Goal: Information Seeking & Learning: Learn about a topic

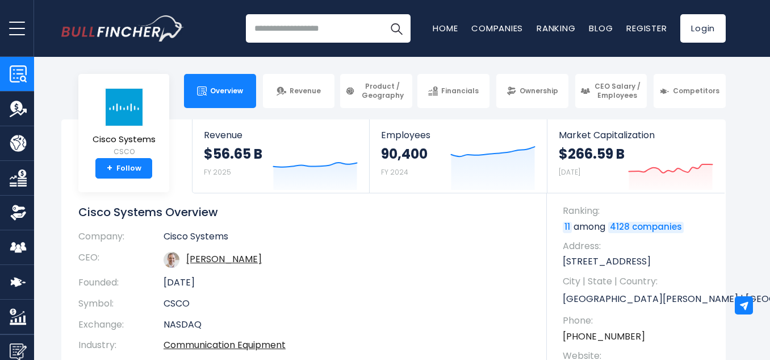
click at [480, 251] on td "[PERSON_NAME]" at bounding box center [347, 259] width 366 height 25
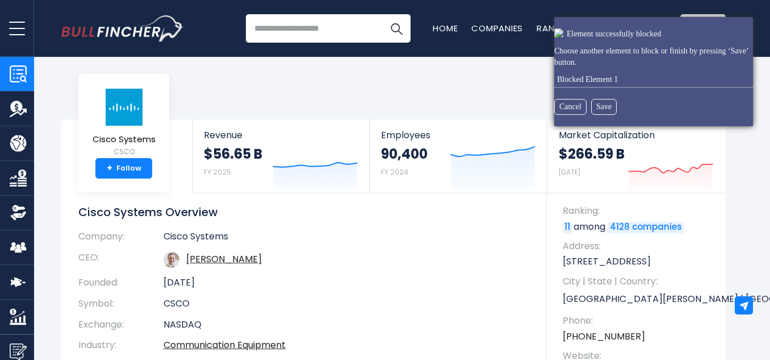
click at [85, 78] on html "Overview Revenue Product / Geography" at bounding box center [385, 180] width 770 height 360
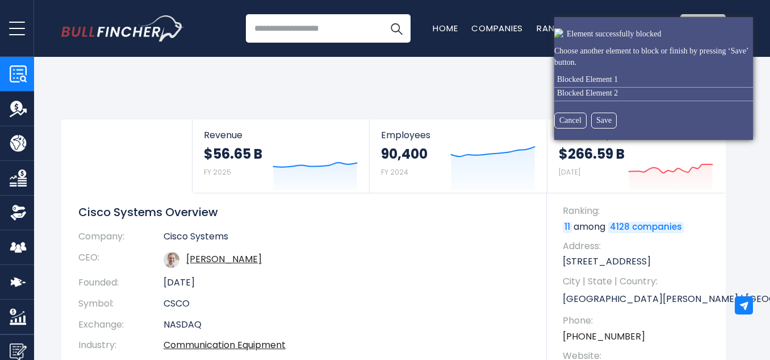
click at [92, 79] on html "Overview Revenue Product / Geography" at bounding box center [385, 180] width 770 height 360
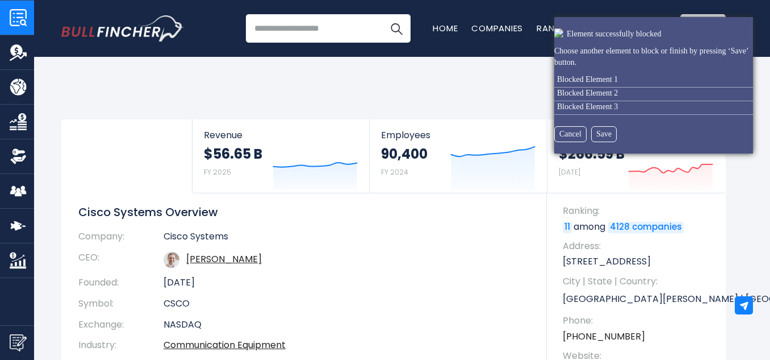
click at [0, 8] on html "Overview Revenue Product / Geography" at bounding box center [385, 180] width 770 height 360
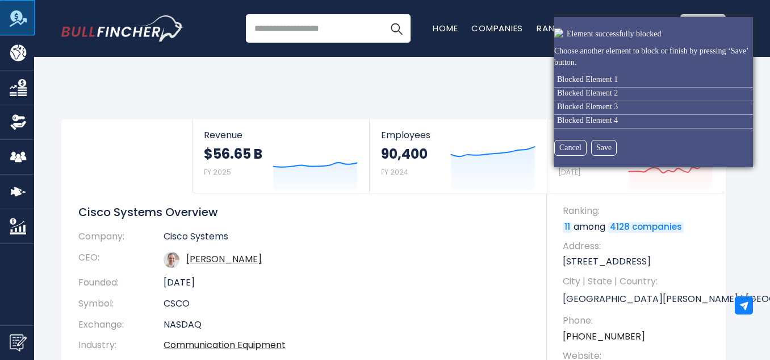
click at [8, 20] on html "Overview Revenue Product / Geography" at bounding box center [385, 180] width 770 height 360
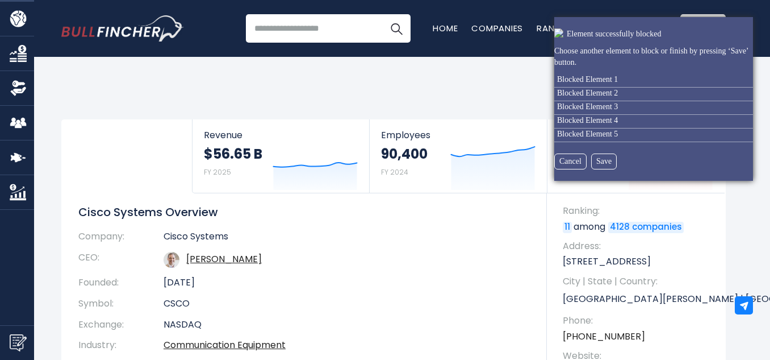
click at [7, 26] on html "Overview Revenue Product / Geography" at bounding box center [385, 180] width 770 height 360
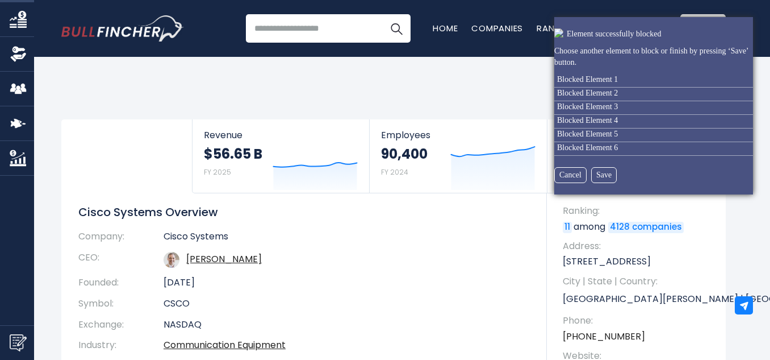
click at [6, 24] on html "Overview Revenue Product / Geography" at bounding box center [385, 180] width 770 height 360
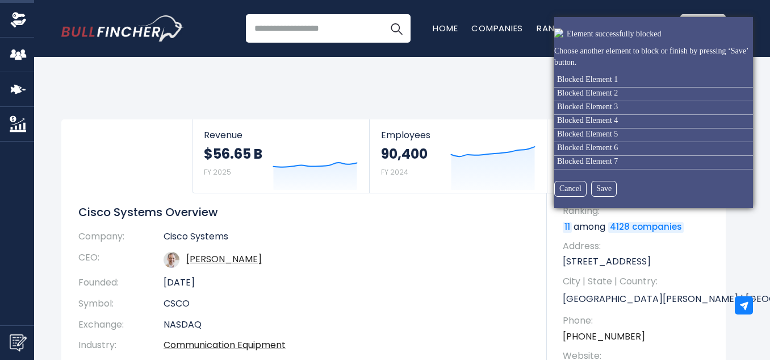
click at [5, 26] on html "Overview Revenue Product / Geography" at bounding box center [385, 180] width 770 height 360
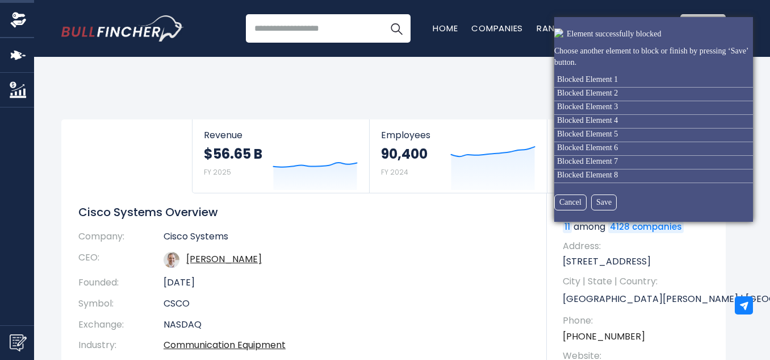
click at [5, 40] on html "Overview Revenue Product / Geography" at bounding box center [385, 180] width 770 height 360
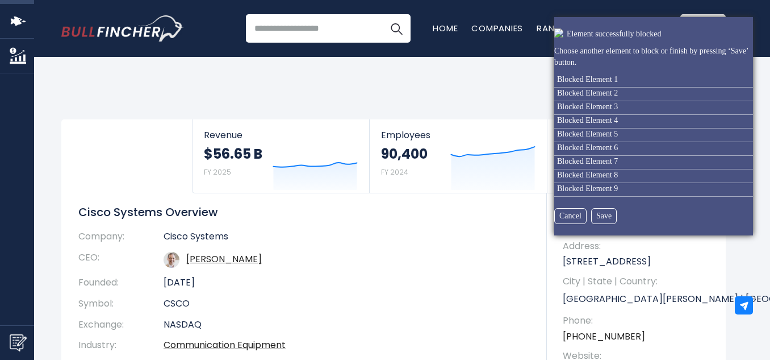
click at [2, 24] on html "Overview Revenue Product / Geography" at bounding box center [385, 180] width 770 height 360
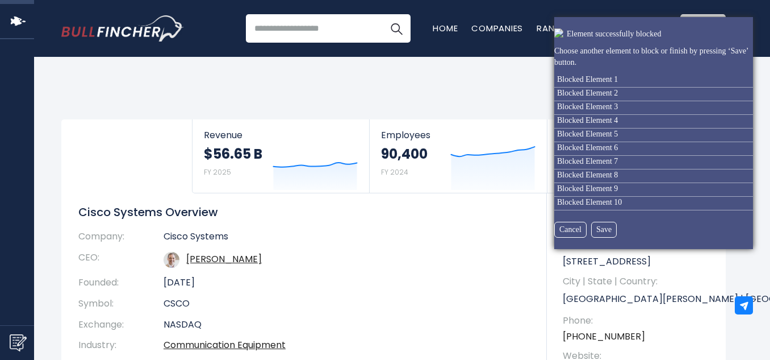
click at [3, 47] on html "Overview Revenue Product / Geography" at bounding box center [385, 180] width 770 height 360
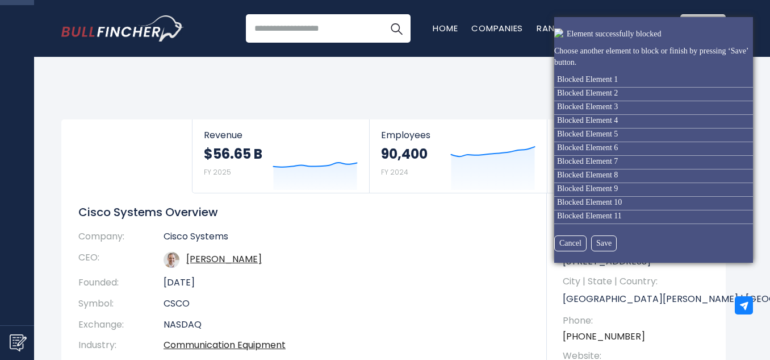
click at [5, 28] on html "Overview Revenue Product / Geography" at bounding box center [385, 180] width 770 height 360
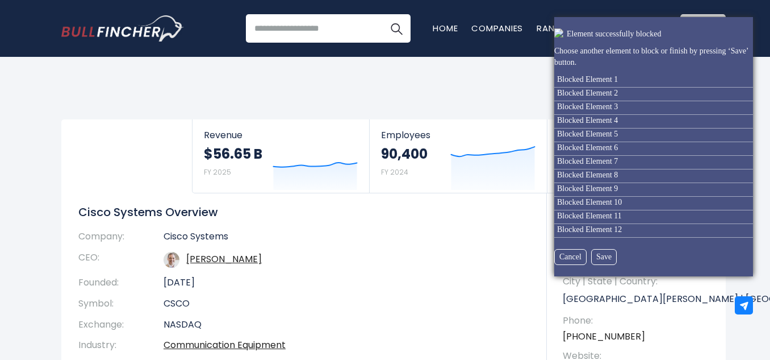
click at [0, 306] on html "Overview Revenue Product / Geography" at bounding box center [385, 180] width 770 height 360
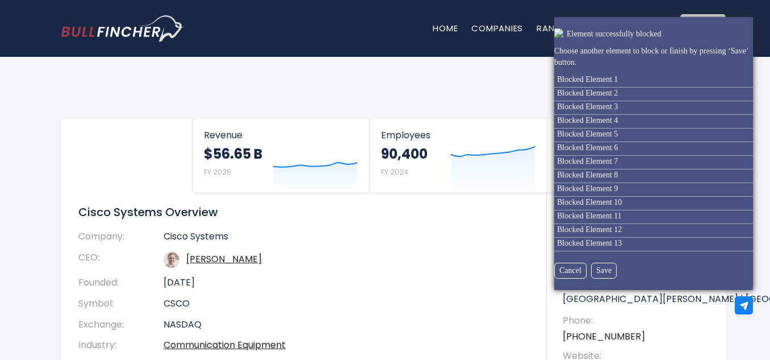
click at [355, 29] on html "Overview Revenue Product / Geography" at bounding box center [385, 180] width 770 height 360
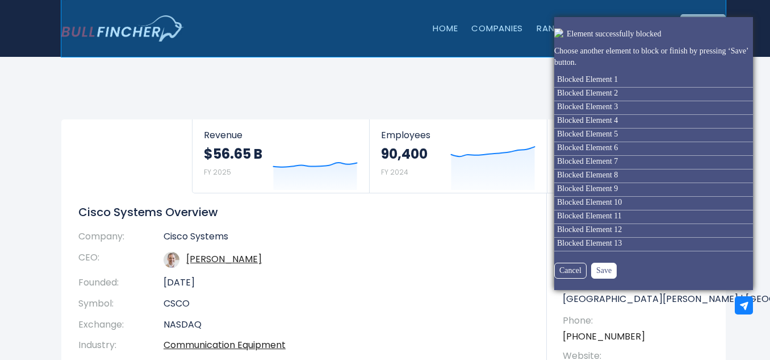
click at [595, 269] on button "Save" at bounding box center [604, 270] width 26 height 16
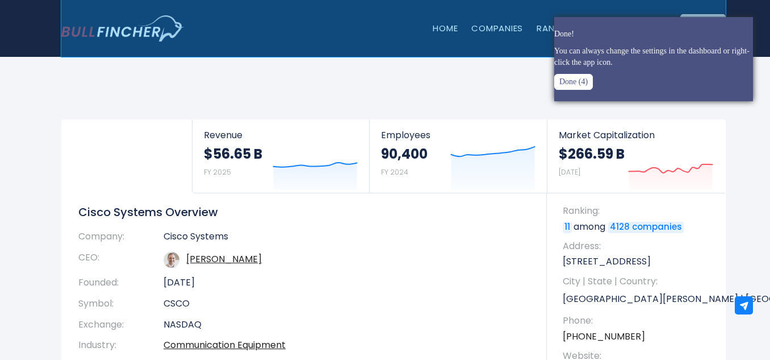
click at [561, 83] on button "Done (4)" at bounding box center [573, 82] width 39 height 16
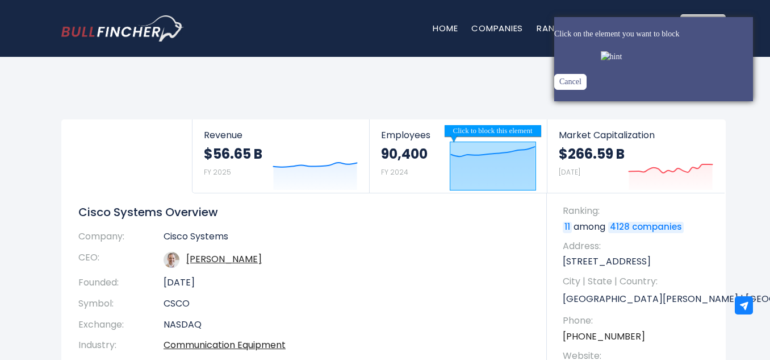
click at [570, 90] on button "Cancel" at bounding box center [570, 82] width 32 height 16
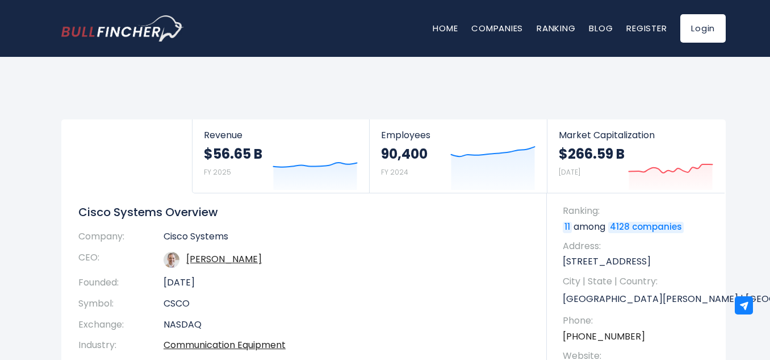
click at [316, 108] on body "Overview Revenue Product / Geography" at bounding box center [385, 180] width 770 height 360
click at [440, 78] on body "Overview Revenue Product / Geography" at bounding box center [385, 180] width 770 height 360
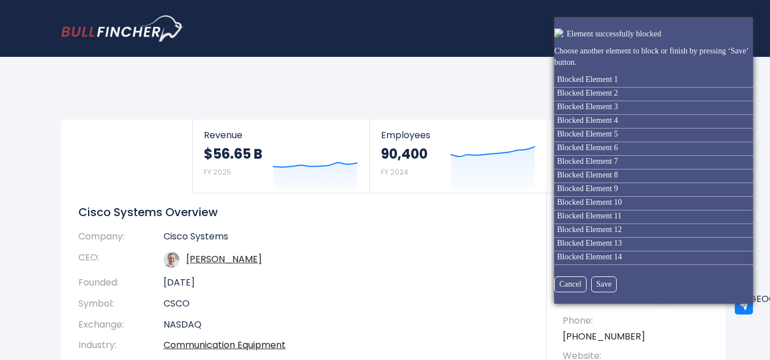
click at [440, 22] on html "Overview Revenue Product / Geography" at bounding box center [385, 180] width 770 height 360
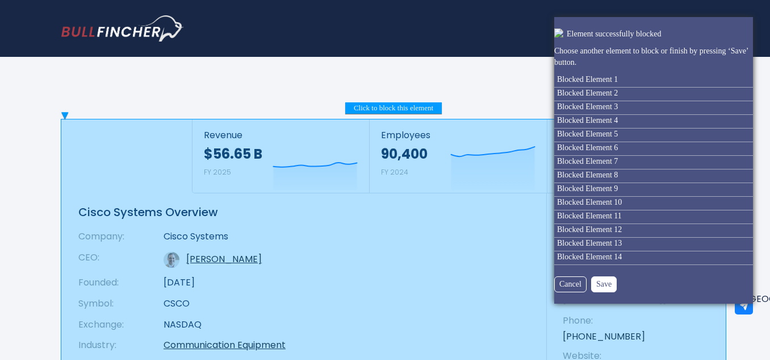
click at [603, 287] on button "Save" at bounding box center [604, 284] width 26 height 16
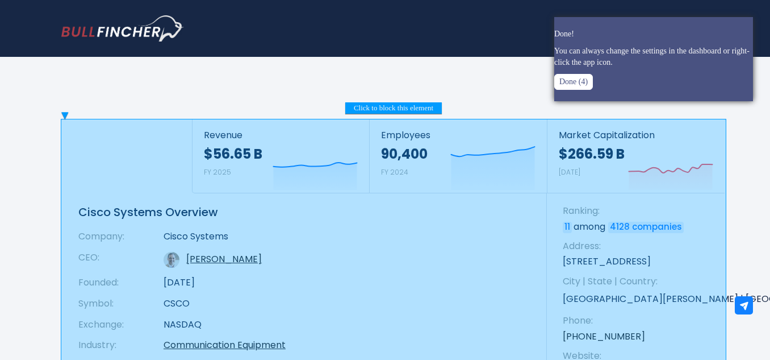
click at [554, 81] on button "Done (4)" at bounding box center [573, 82] width 39 height 16
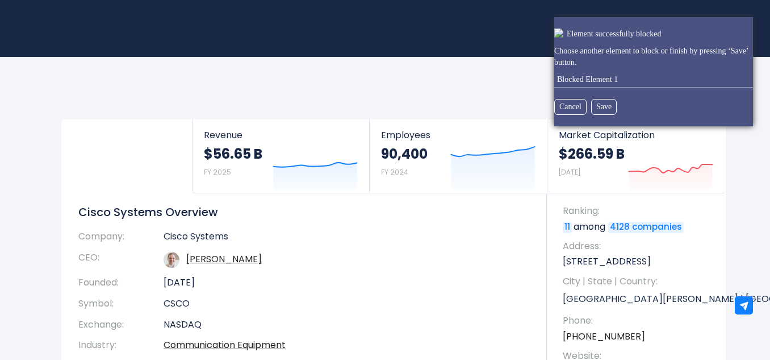
click at [521, 14] on html "Overview Revenue Product / Geography" at bounding box center [385, 180] width 770 height 360
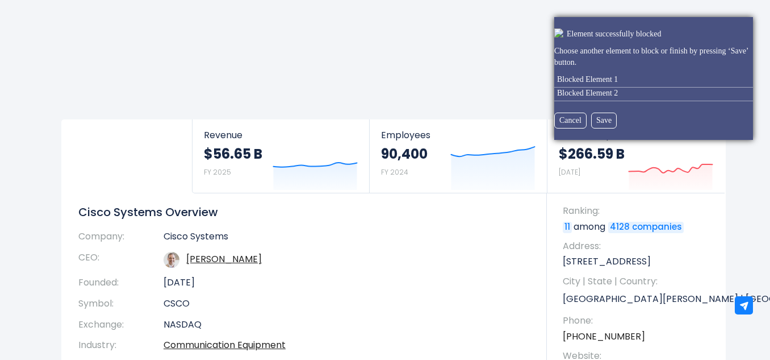
click at [448, 24] on html "Overview Revenue Product / Geography" at bounding box center [385, 180] width 770 height 360
click at [394, 72] on body "Overview Revenue Product / Geography" at bounding box center [385, 180] width 770 height 360
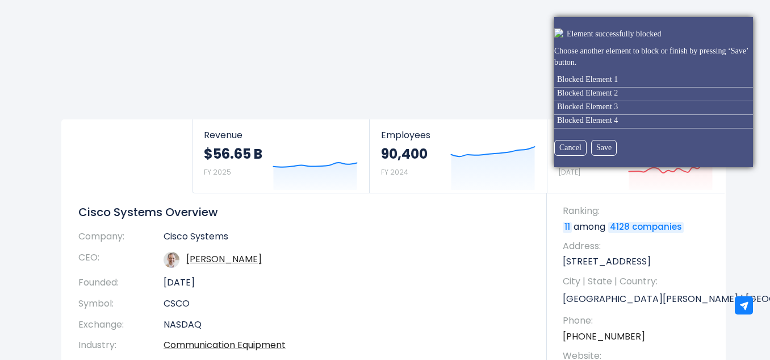
click at [394, 72] on body "Overview Revenue Product / Geography" at bounding box center [385, 180] width 770 height 360
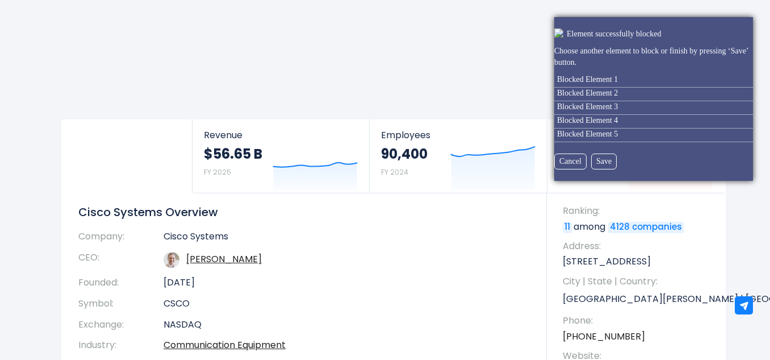
click at [394, 72] on body "Overview Revenue Product / Geography" at bounding box center [385, 180] width 770 height 360
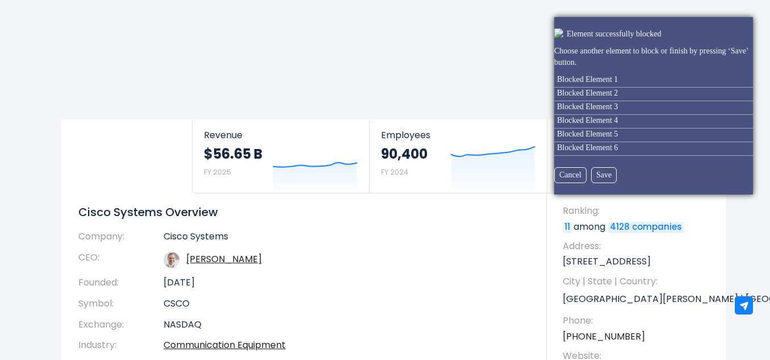
click at [394, 72] on body "Overview Revenue Product / Geography" at bounding box center [385, 180] width 770 height 360
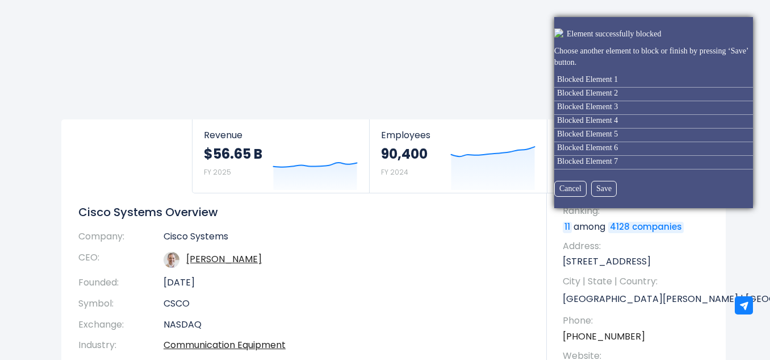
click at [394, 72] on body "Overview Revenue Product / Geography" at bounding box center [385, 180] width 770 height 360
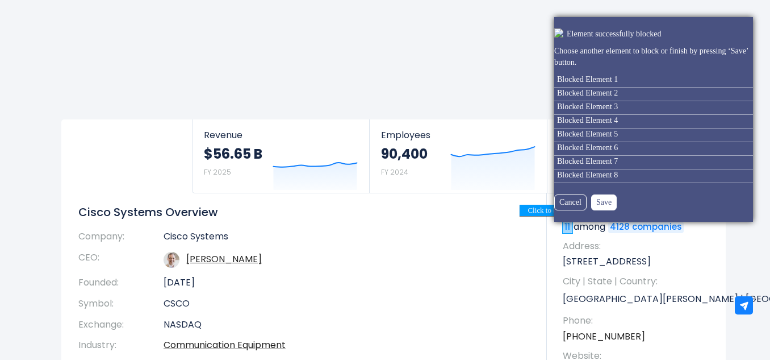
click at [594, 198] on button "Save" at bounding box center [604, 202] width 26 height 16
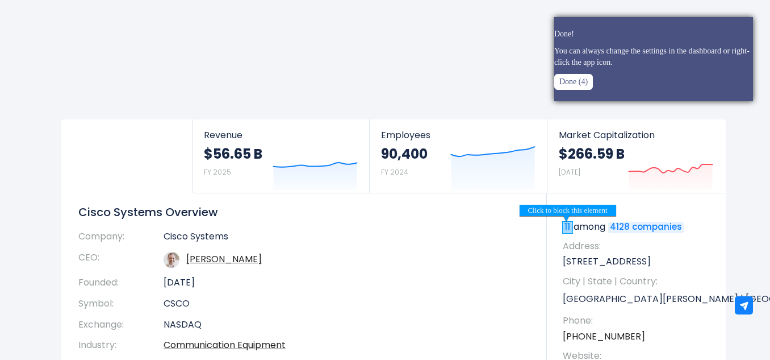
click at [558, 80] on button "Done (4)" at bounding box center [573, 82] width 39 height 16
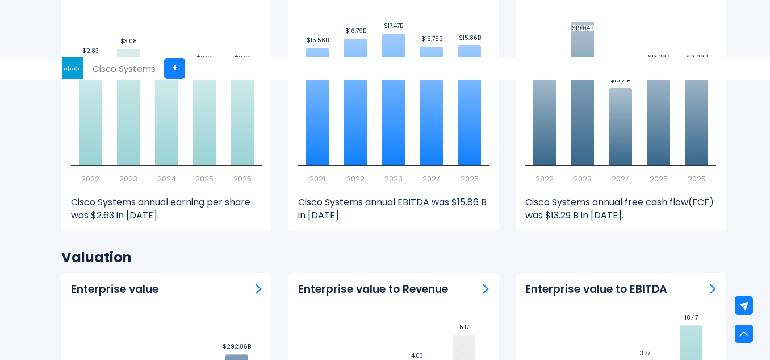
scroll to position [2935, 0]
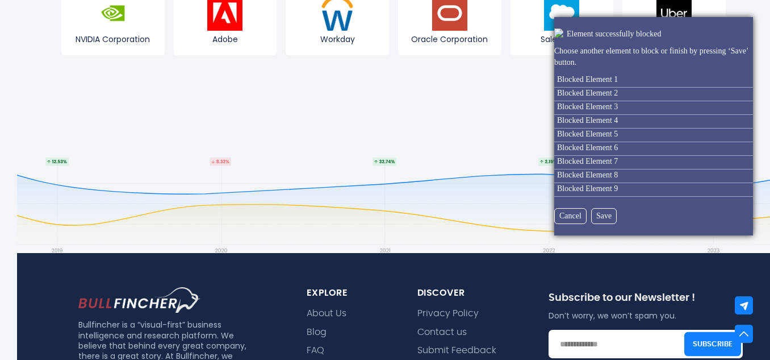
scroll to position [4356, 0]
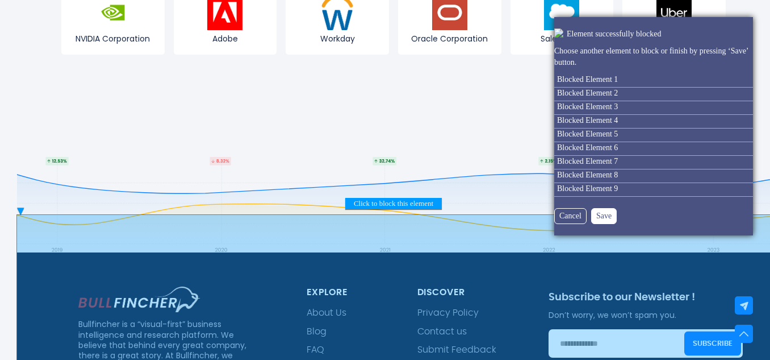
click at [604, 222] on button "Save" at bounding box center [604, 216] width 26 height 16
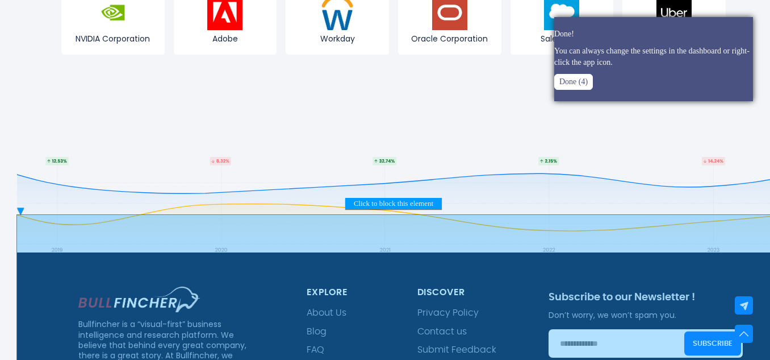
click at [565, 87] on button "Done (4)" at bounding box center [573, 82] width 39 height 16
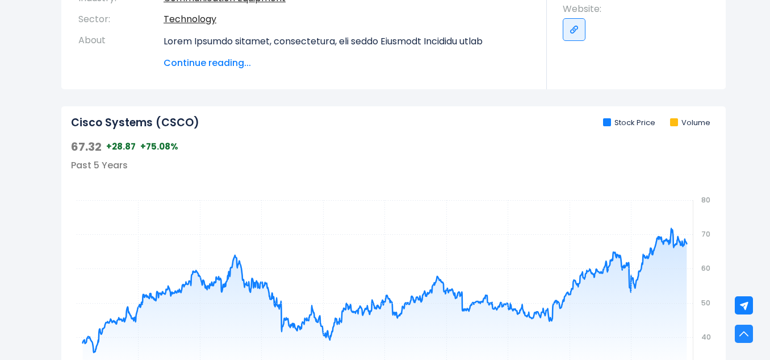
scroll to position [0, 0]
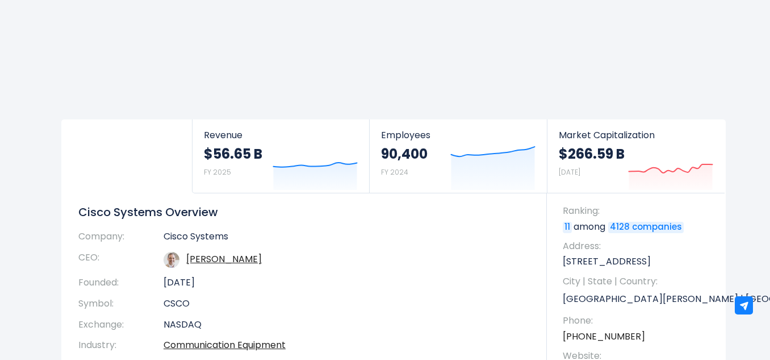
click at [43, 118] on body "Overview Revenue Product / Geography" at bounding box center [385, 180] width 770 height 360
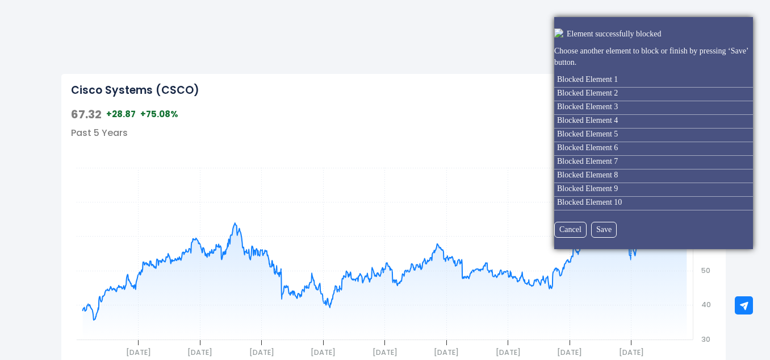
click at [70, 160] on html "Overview Revenue Product / Geography" at bounding box center [385, 180] width 770 height 360
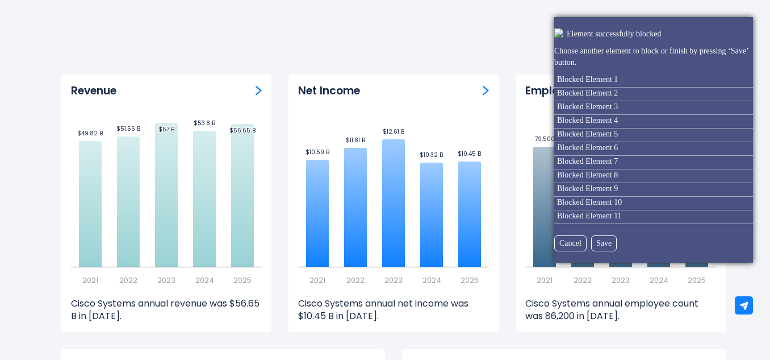
click at [76, 98] on html "Overview Revenue Product / Geography" at bounding box center [385, 180] width 770 height 360
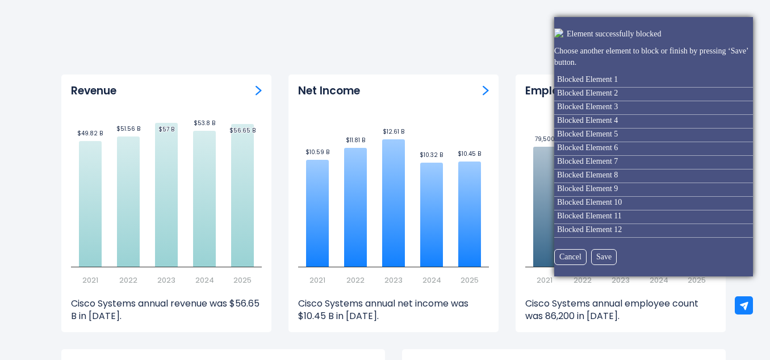
click at [76, 98] on div "Revenue Created with Highcharts 12.1.2 $49.82 B ​ $49.82 B $51.56 B ​ $51.56 B …" at bounding box center [166, 202] width 210 height 257
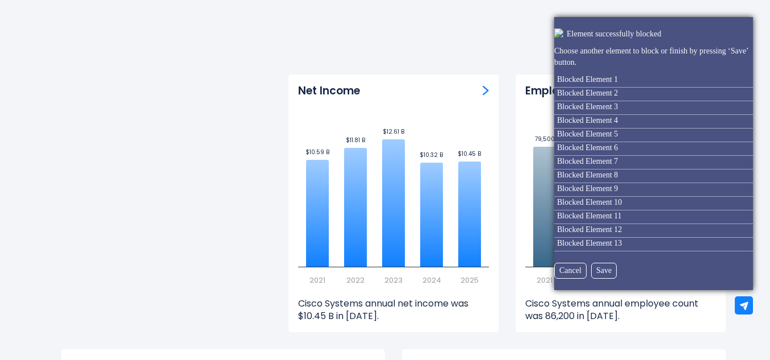
click at [64, 93] on html "Overview Revenue Product / Geography" at bounding box center [385, 180] width 770 height 360
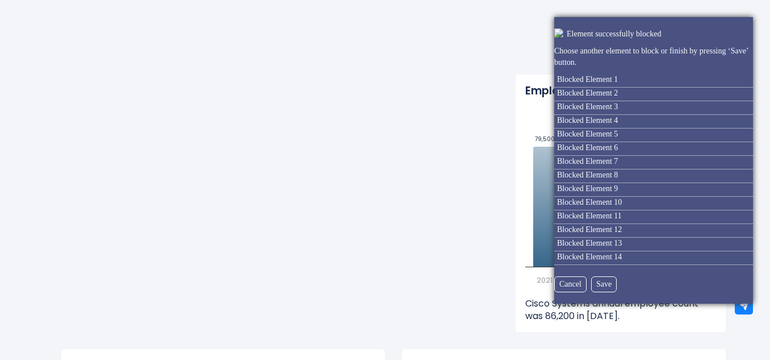
click at [328, 101] on html "Overview Revenue Product / Geography" at bounding box center [385, 180] width 770 height 360
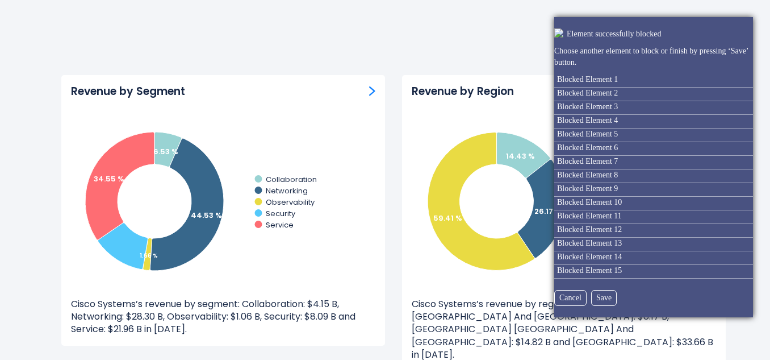
click at [526, 112] on html "Overview Revenue Product / Geography" at bounding box center [385, 180] width 770 height 360
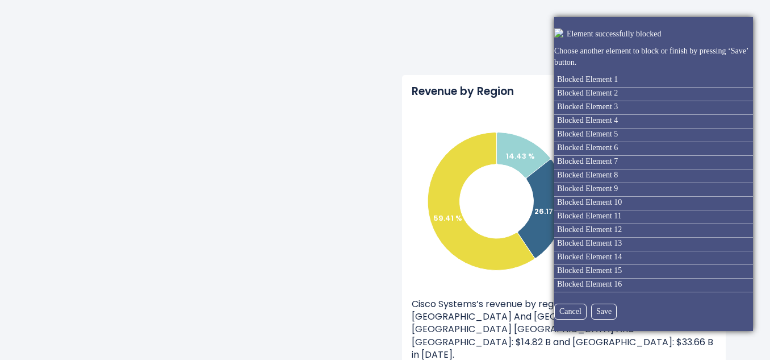
click at [220, 105] on html "Overview Revenue Product / Geography" at bounding box center [385, 180] width 770 height 360
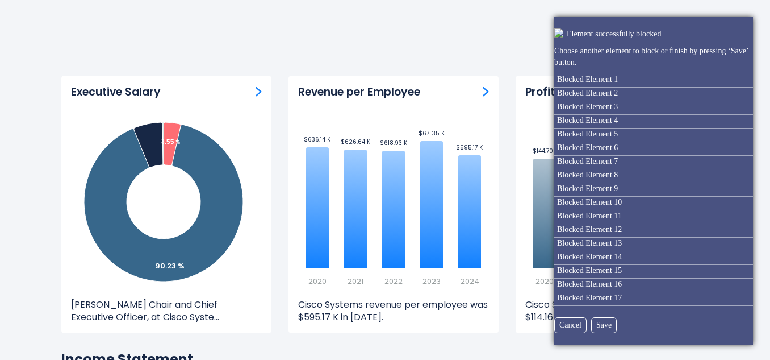
click at [431, 106] on html "Overview Revenue Product / Geography" at bounding box center [385, 180] width 770 height 360
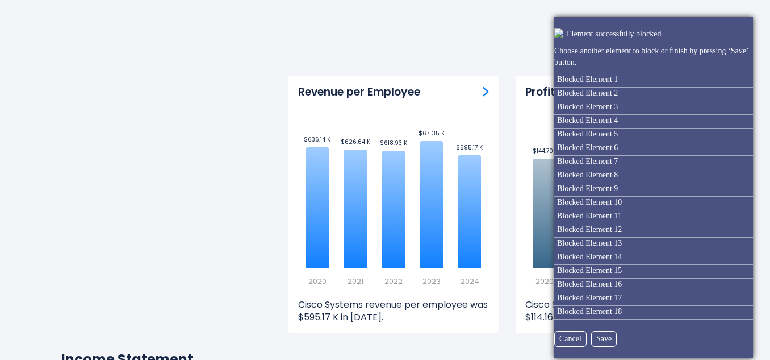
click at [190, 108] on html "Overview Revenue Product / Geography" at bounding box center [385, 180] width 770 height 360
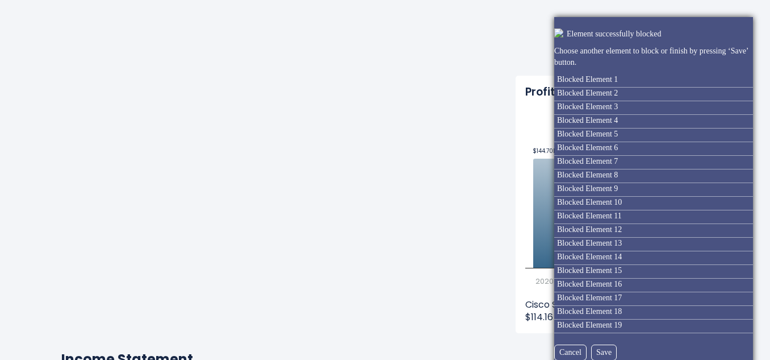
click at [318, 112] on html "Overview Revenue Product / Geography" at bounding box center [385, 180] width 770 height 360
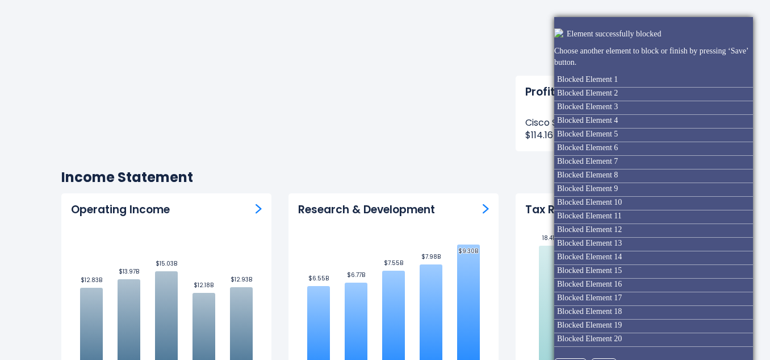
click at [525, 133] on html "Overview Revenue Product / Geography" at bounding box center [385, 180] width 770 height 360
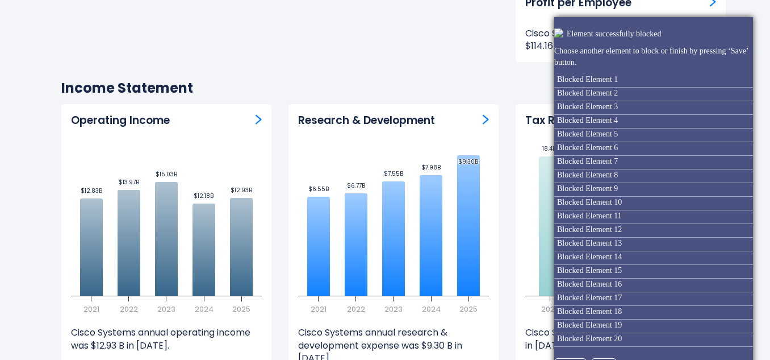
scroll to position [118, 0]
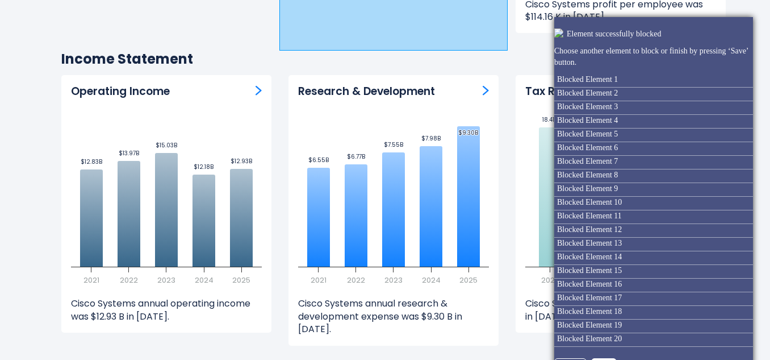
click at [600, 359] on button "Save" at bounding box center [604, 366] width 26 height 16
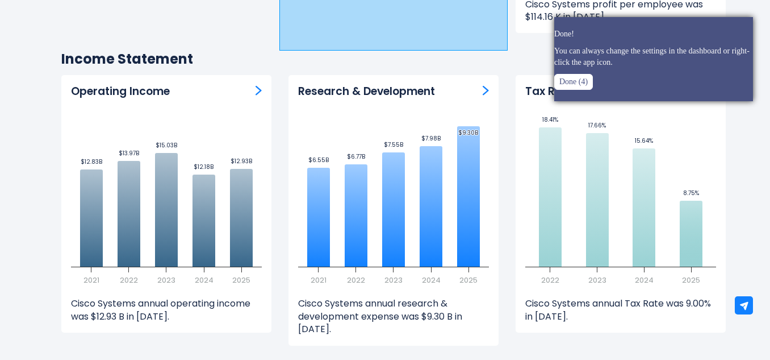
click at [562, 85] on button "Done (4)" at bounding box center [573, 82] width 39 height 16
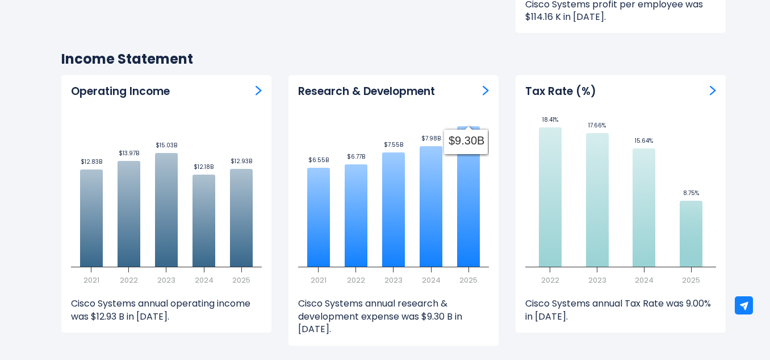
scroll to position [0, 0]
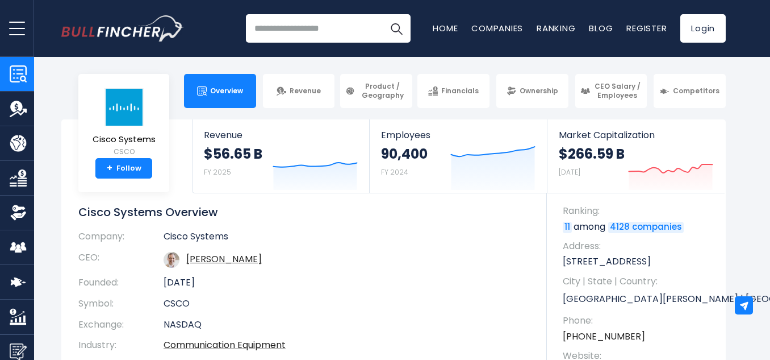
click at [424, 235] on td "Cisco Systems" at bounding box center [347, 239] width 366 height 16
click at [353, 66] on body "Overview Revenue Product / Geography" at bounding box center [385, 180] width 770 height 360
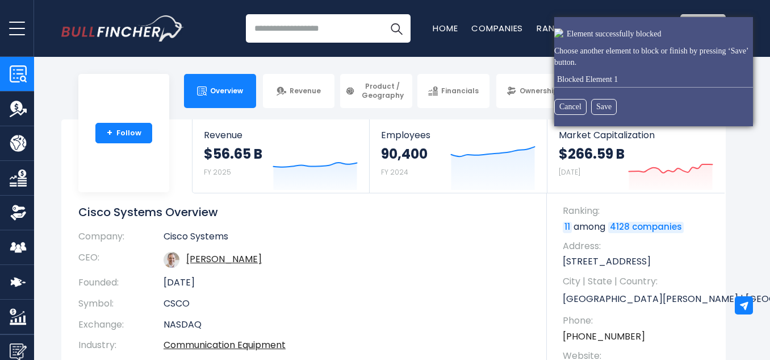
click at [99, 114] on html "Overview Revenue Product / Geography" at bounding box center [385, 180] width 770 height 360
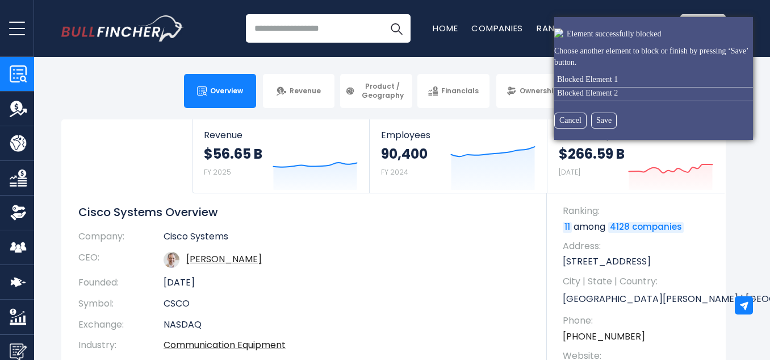
click at [107, 112] on html "Overview Revenue Product / Geography" at bounding box center [385, 180] width 770 height 360
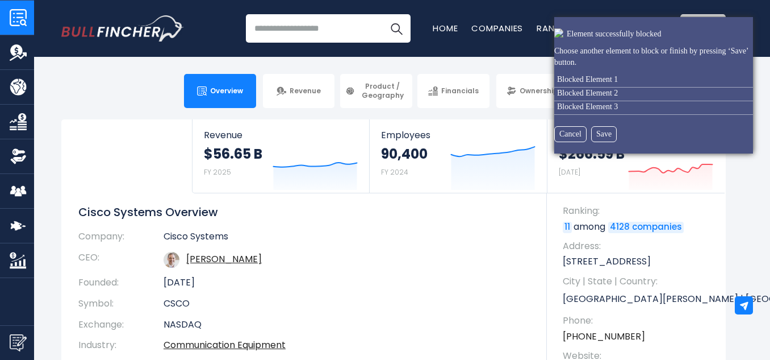
click at [11, 19] on html "Overview Revenue Product / Geography" at bounding box center [385, 180] width 770 height 360
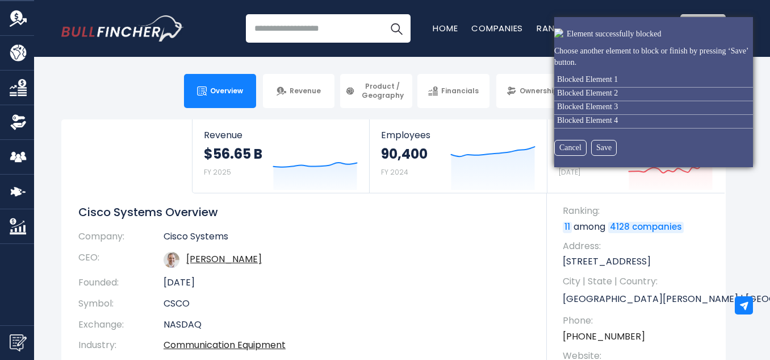
click at [10, 28] on html "Overview Revenue Product / Geography" at bounding box center [385, 180] width 770 height 360
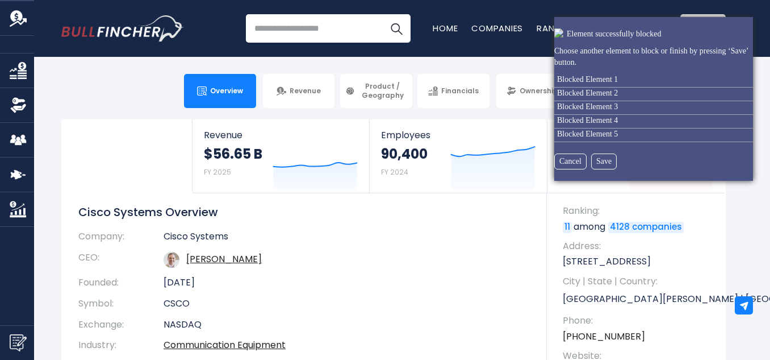
click at [12, 44] on html "Overview Revenue Product / Geography" at bounding box center [385, 180] width 770 height 360
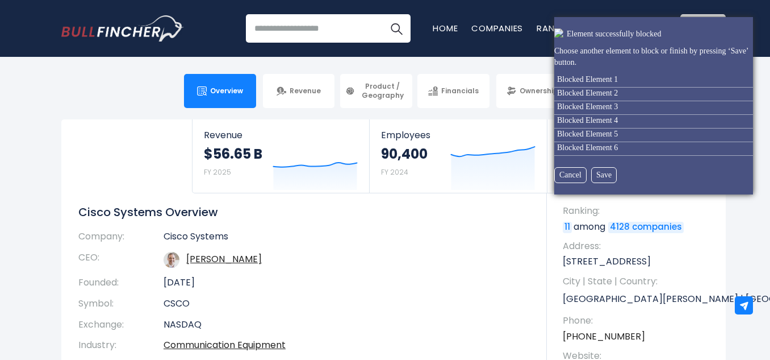
click at [26, 256] on html "Overview Revenue Product / Geography" at bounding box center [385, 180] width 770 height 360
click at [746, 304] on html "Overview Revenue Product / Geography" at bounding box center [385, 180] width 770 height 360
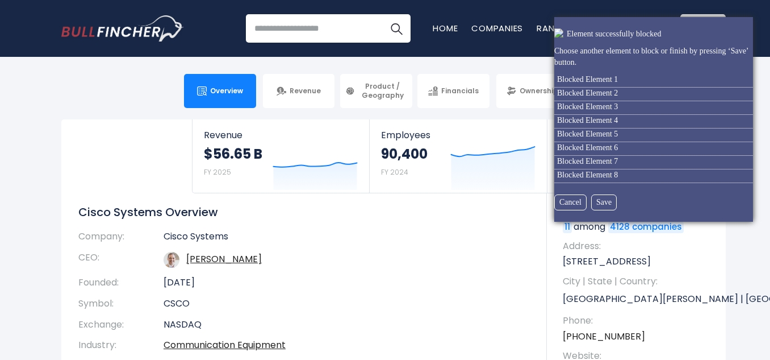
click at [748, 305] on html "Overview Revenue Product / Geography" at bounding box center [385, 180] width 770 height 360
click at [591, 201] on button "Save" at bounding box center [604, 202] width 26 height 16
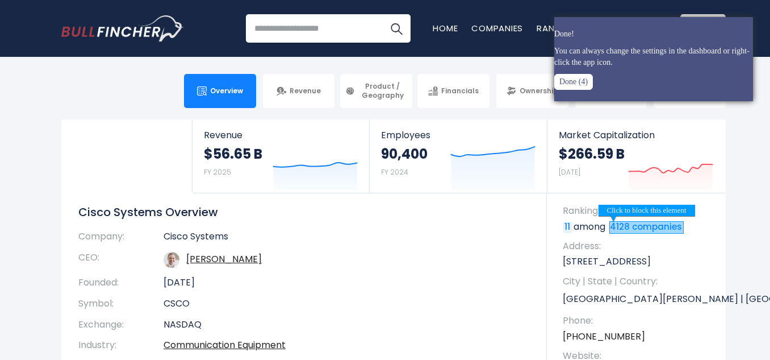
click at [556, 85] on button "Done (4)" at bounding box center [573, 82] width 39 height 16
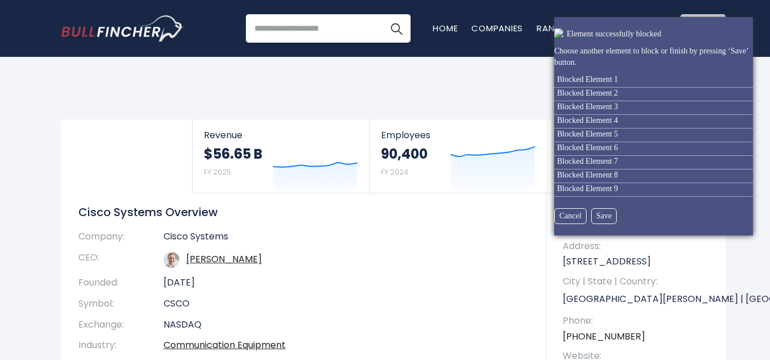
click at [152, 93] on html "Overview Revenue Product / Geography" at bounding box center [385, 180] width 770 height 360
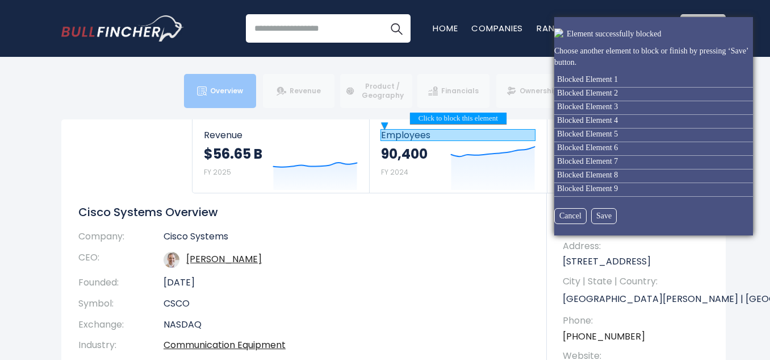
click at [743, 190] on button at bounding box center [748, 189] width 10 height 10
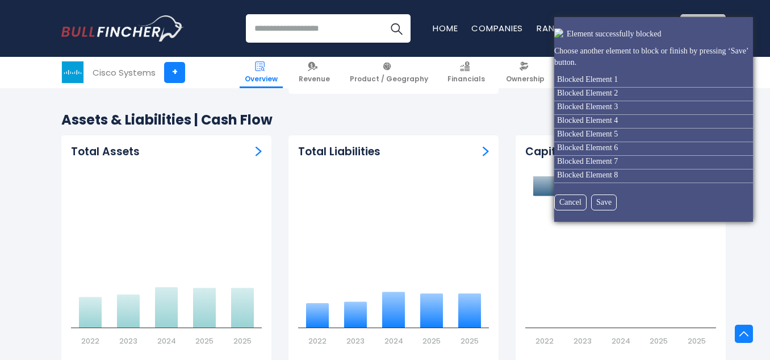
scroll to position [1990, 0]
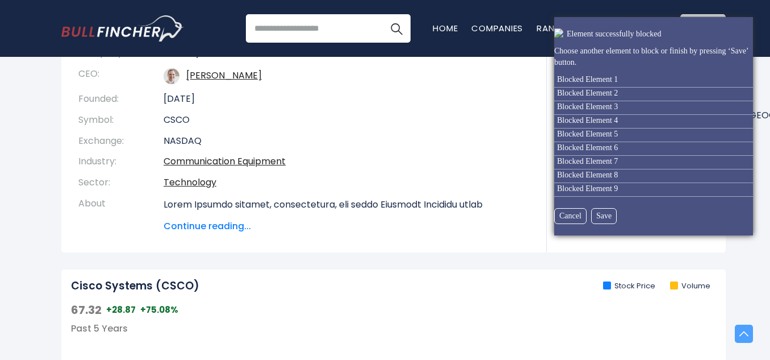
scroll to position [0, 0]
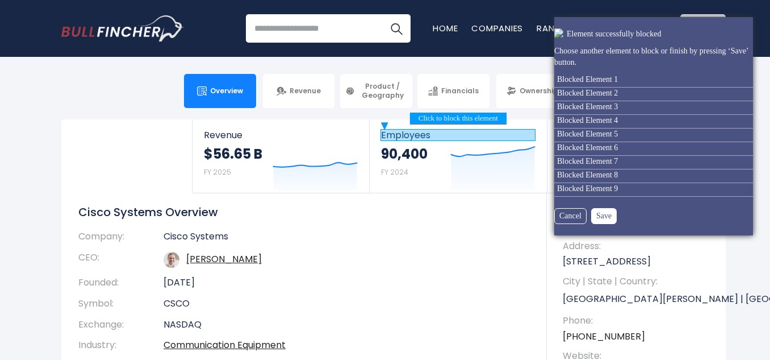
click at [609, 218] on button "Save" at bounding box center [604, 216] width 26 height 16
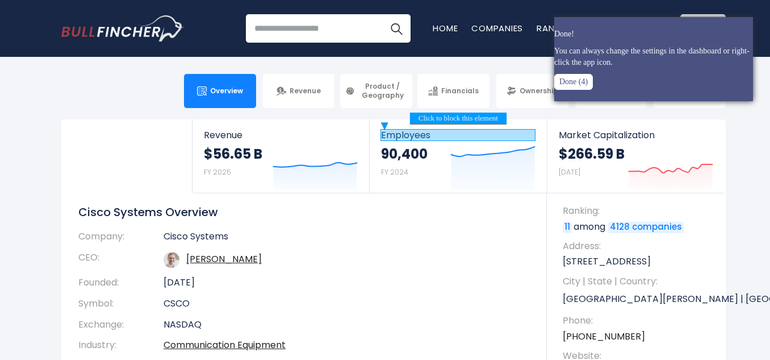
click at [570, 83] on button "Done (4)" at bounding box center [573, 82] width 39 height 16
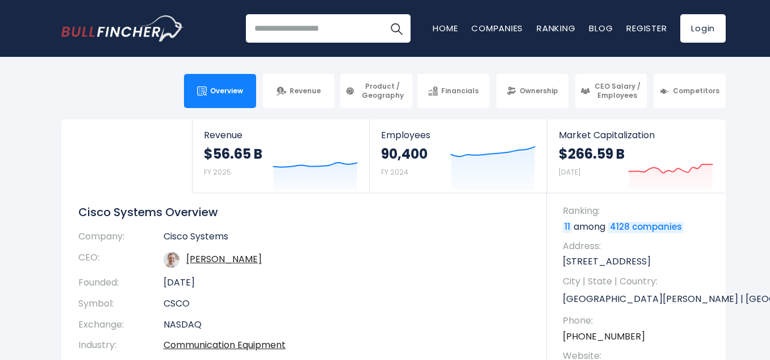
click at [95, 142] on div "Revenue $56.65 B FY 2025 Created with Highcharts 12.1.2 Employees 90,400 FY 202…" at bounding box center [402, 156] width 648 height 74
click at [227, 139] on span "Revenue" at bounding box center [281, 135] width 154 height 11
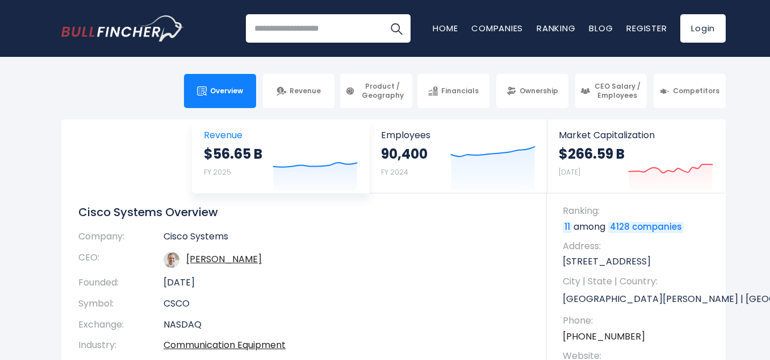
click at [227, 139] on span "Revenue" at bounding box center [281, 135] width 154 height 11
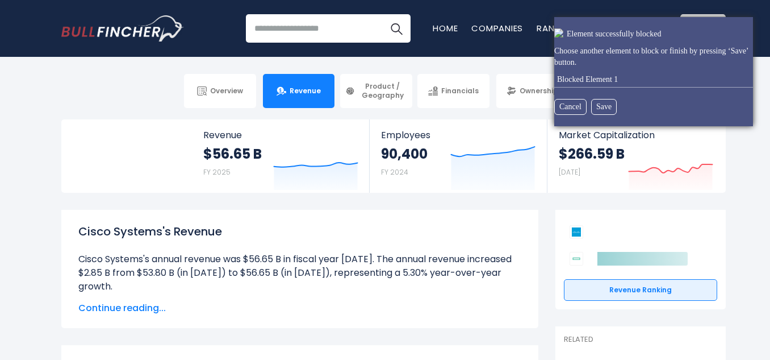
click at [678, 228] on html "Overview Revenue Product / Geography" at bounding box center [385, 180] width 770 height 360
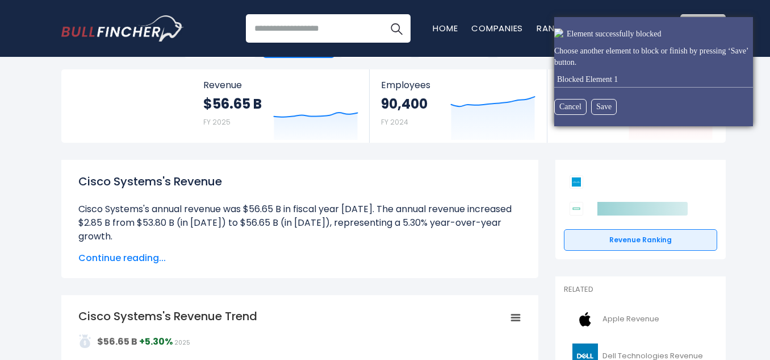
scroll to position [51, 0]
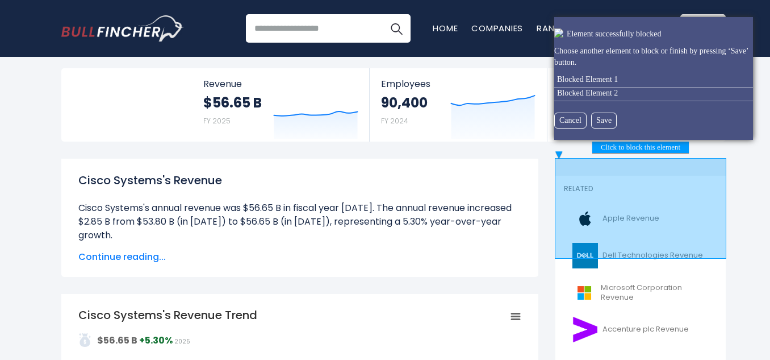
click at [661, 161] on html "Overview Revenue Product / Geography" at bounding box center [385, 129] width 770 height 360
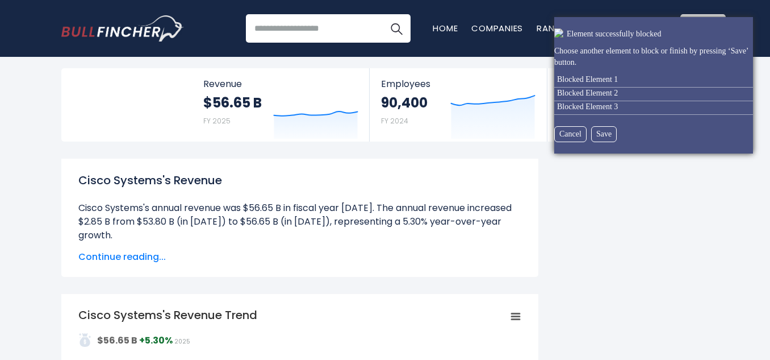
click at [644, 86] on div at bounding box center [642, 85] width 1 height 1
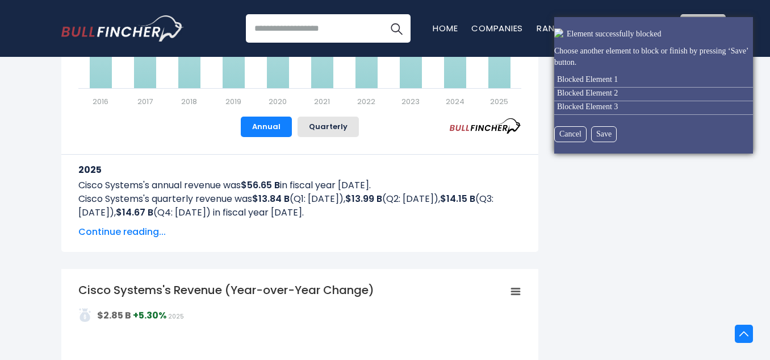
scroll to position [552, 0]
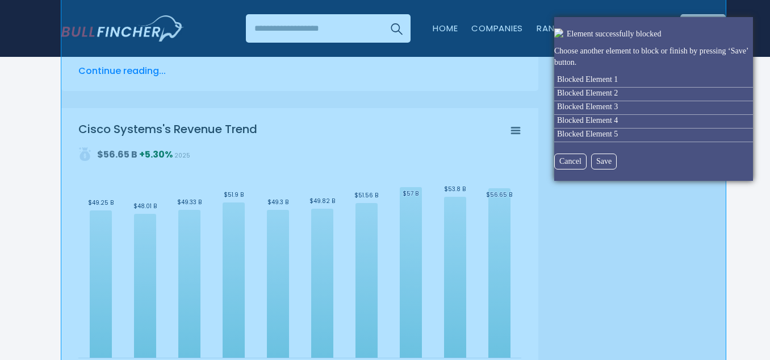
scroll to position [0, 0]
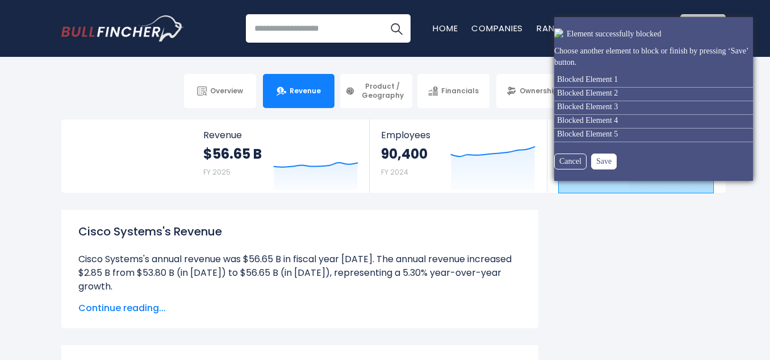
click at [591, 160] on button "Save" at bounding box center [604, 161] width 26 height 16
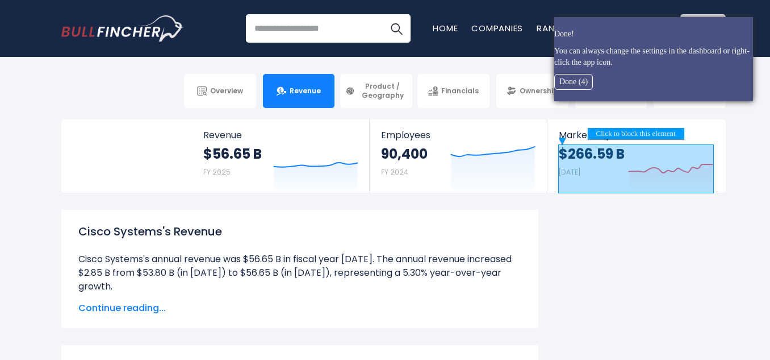
click at [566, 83] on button "Done (3)" at bounding box center [573, 82] width 39 height 16
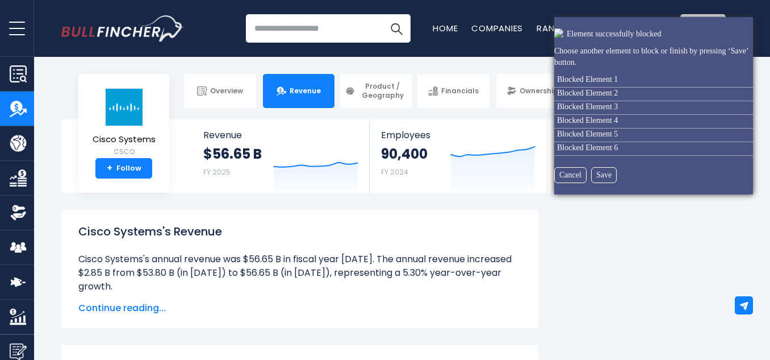
click at [649, 232] on html "Overview Revenue Product / Geography" at bounding box center [385, 180] width 770 height 360
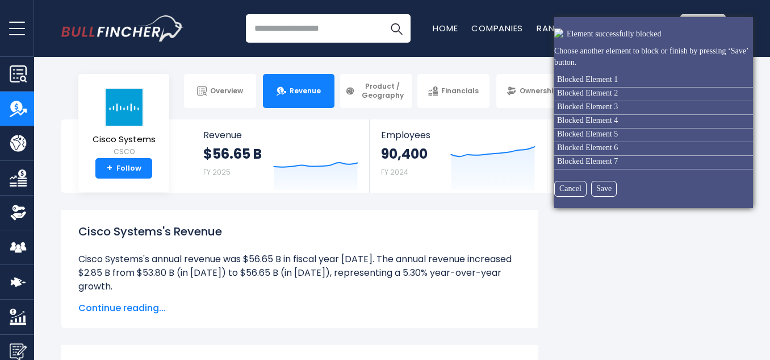
click at [749, 298] on html "Overview Revenue Product / Geography" at bounding box center [385, 180] width 770 height 360
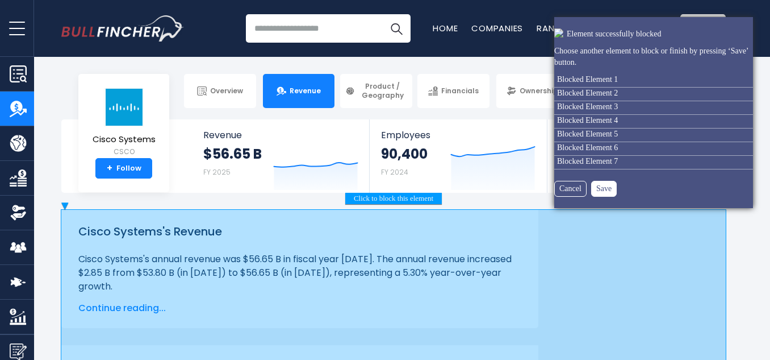
click at [600, 190] on button "Save" at bounding box center [604, 189] width 26 height 16
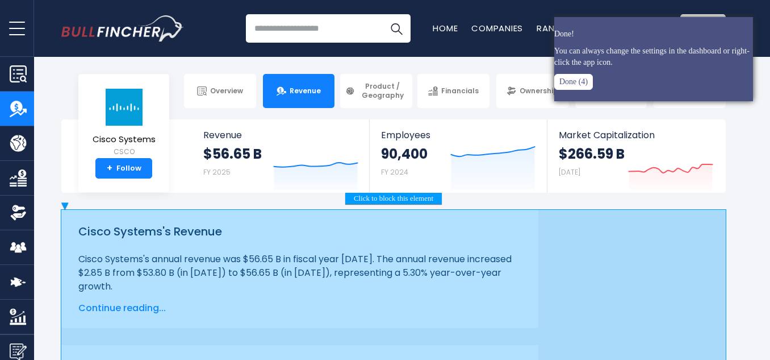
click at [567, 85] on button "Done (4)" at bounding box center [573, 82] width 39 height 16
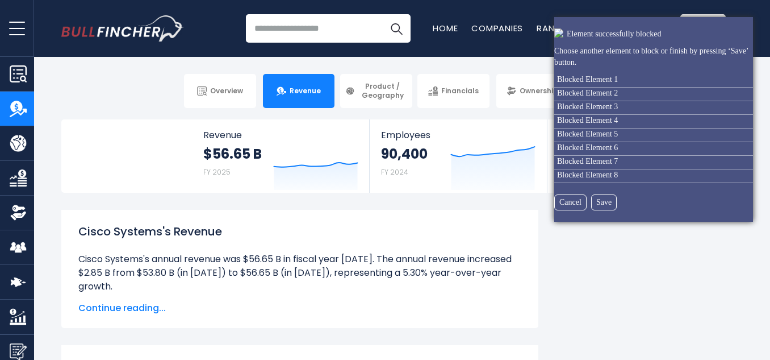
click at [81, 110] on html "Overview Revenue Product / Geography" at bounding box center [385, 180] width 770 height 360
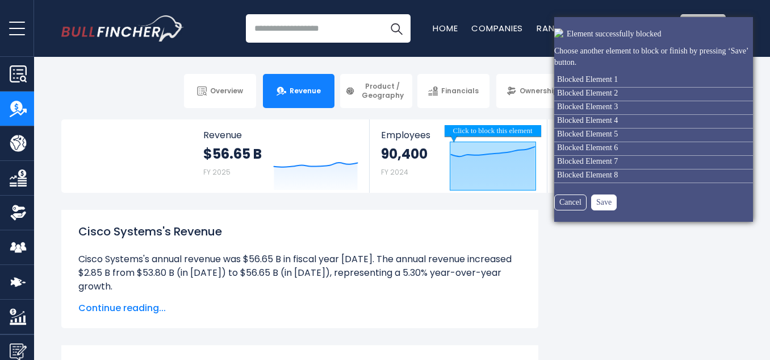
click at [591, 201] on button "Save" at bounding box center [604, 202] width 26 height 16
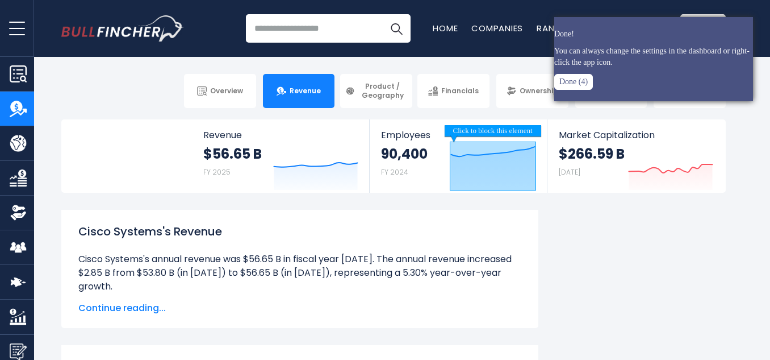
click at [555, 81] on button "Done (4)" at bounding box center [573, 82] width 39 height 16
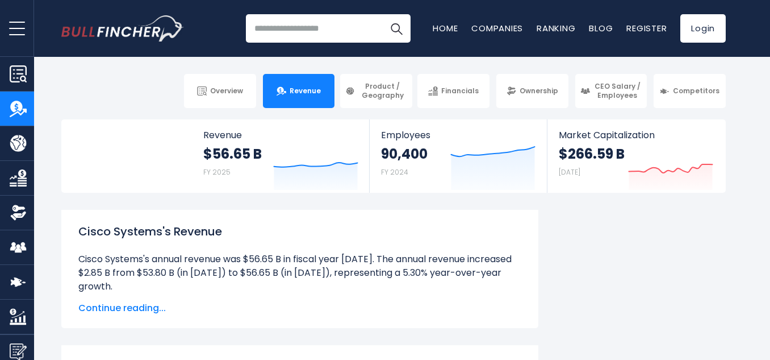
click at [147, 306] on span "Continue reading..." at bounding box center [299, 308] width 443 height 14
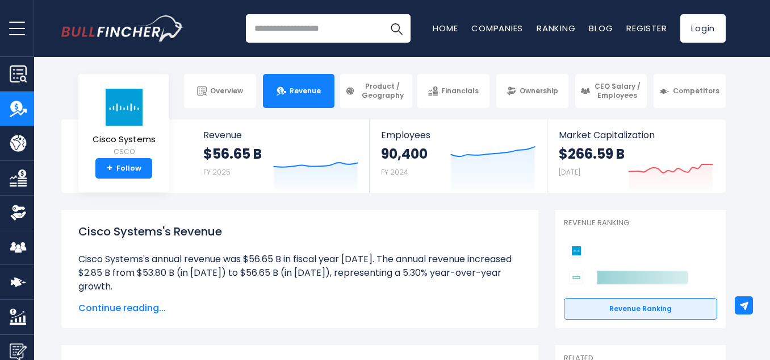
click at [130, 306] on span "Continue reading..." at bounding box center [299, 308] width 443 height 14
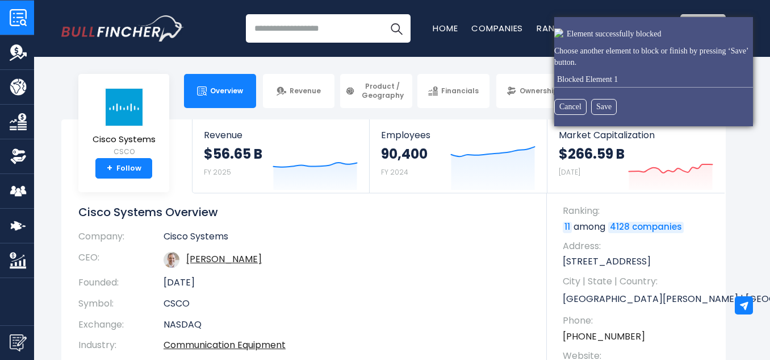
click at [2, 37] on html "Overview Revenue Product / Geography" at bounding box center [385, 180] width 770 height 360
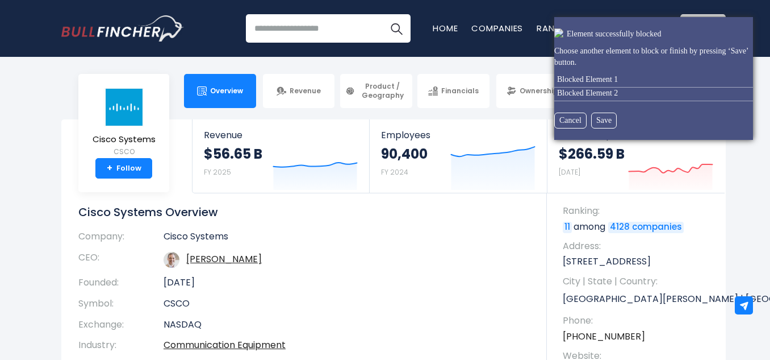
click at [17, 316] on html "Overview Revenue Product / Geography" at bounding box center [385, 180] width 770 height 360
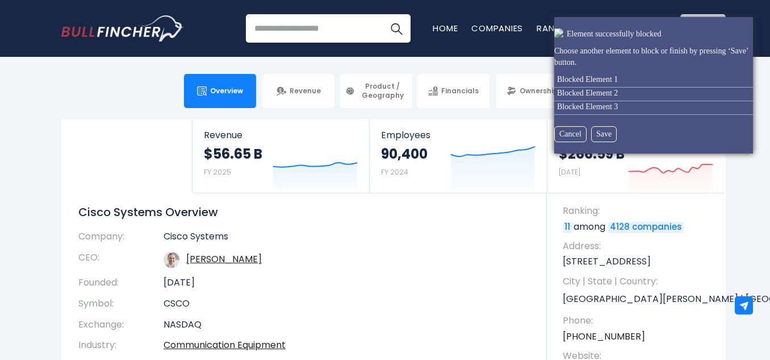
click at [155, 177] on html "Overview Revenue Product / Geography" at bounding box center [385, 180] width 770 height 360
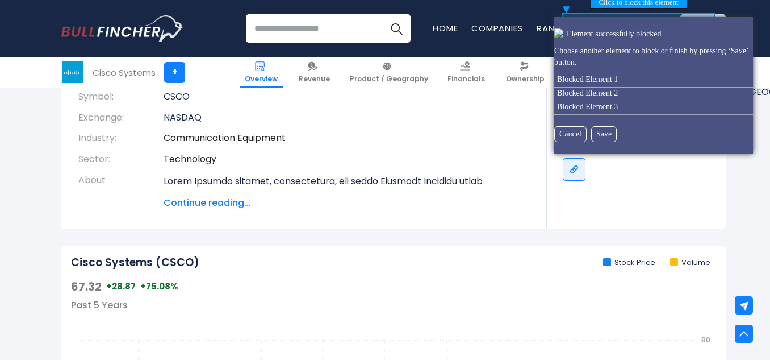
scroll to position [207, 0]
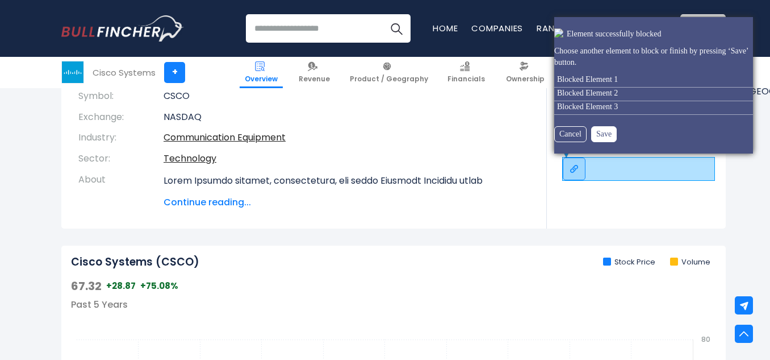
click at [596, 131] on button "Save" at bounding box center [604, 134] width 26 height 16
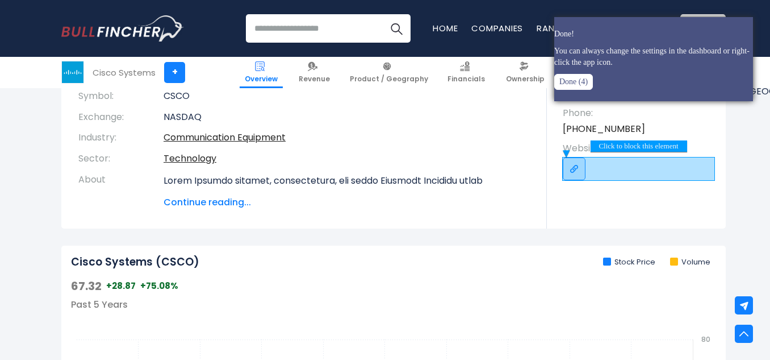
click at [558, 81] on button "Done (4)" at bounding box center [573, 82] width 39 height 16
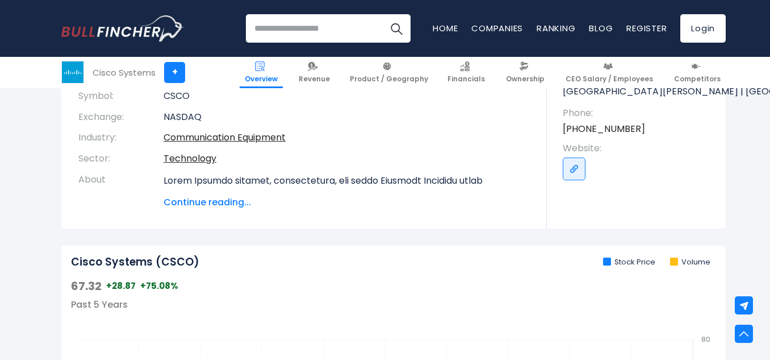
click at [204, 206] on span "Continue reading..." at bounding box center [347, 202] width 366 height 14
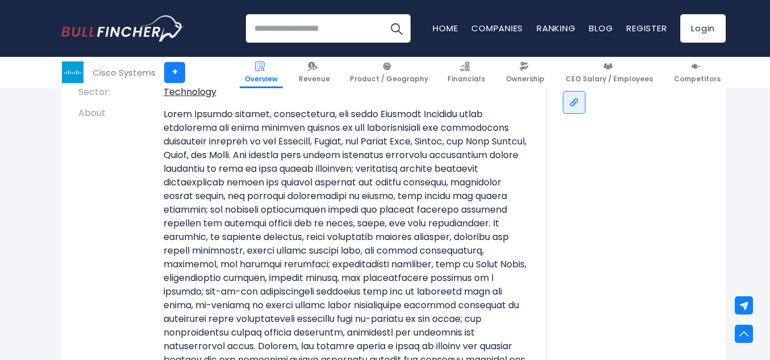
scroll to position [0, 0]
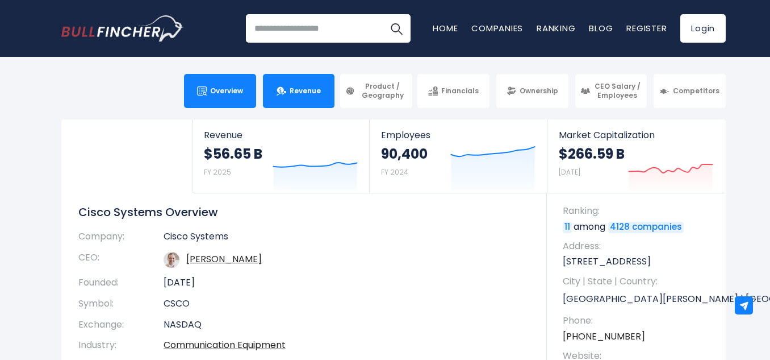
click at [279, 83] on link "Revenue" at bounding box center [299, 91] width 72 height 34
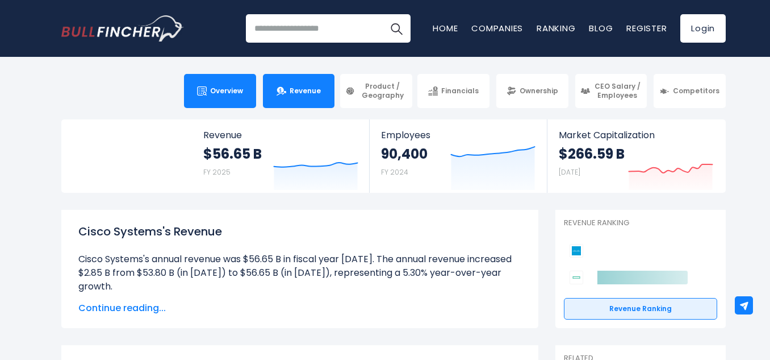
click at [223, 83] on link "Overview" at bounding box center [220, 91] width 72 height 34
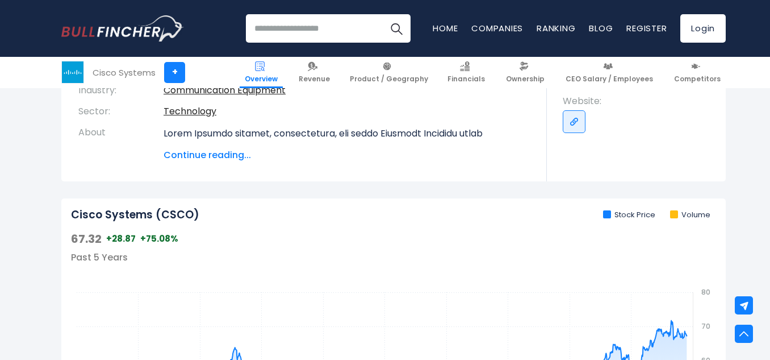
click at [218, 152] on span "Continue reading..." at bounding box center [347, 155] width 366 height 14
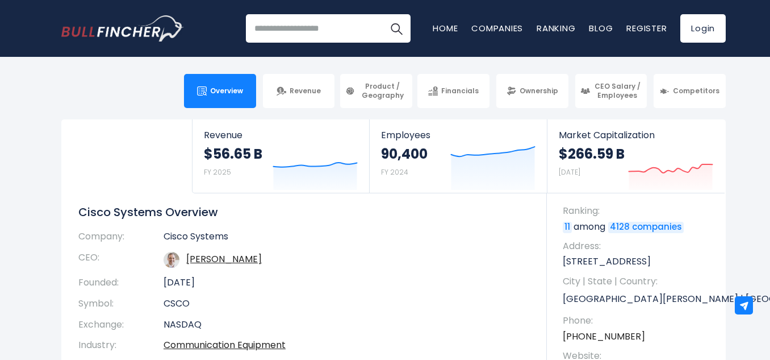
drag, startPoint x: 61, startPoint y: 65, endPoint x: 10, endPoint y: 170, distance: 116.9
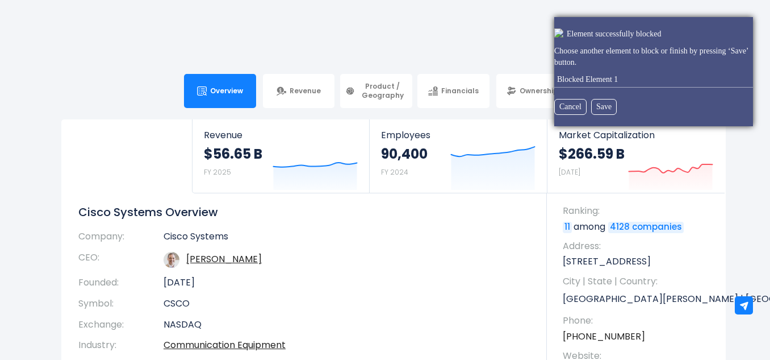
click at [15, 41] on html "Overview Revenue Product / Geography" at bounding box center [385, 180] width 770 height 360
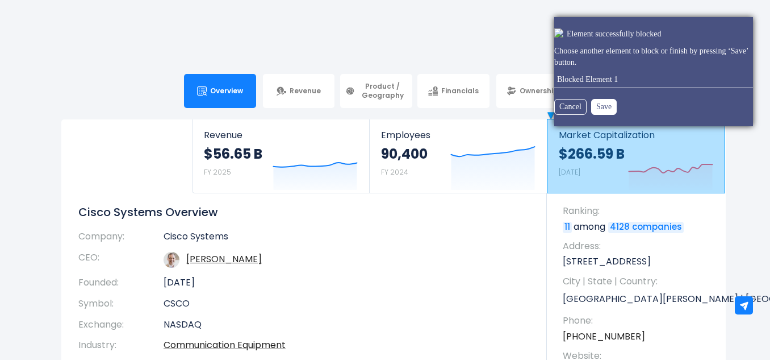
click at [599, 107] on button "Save" at bounding box center [604, 107] width 26 height 16
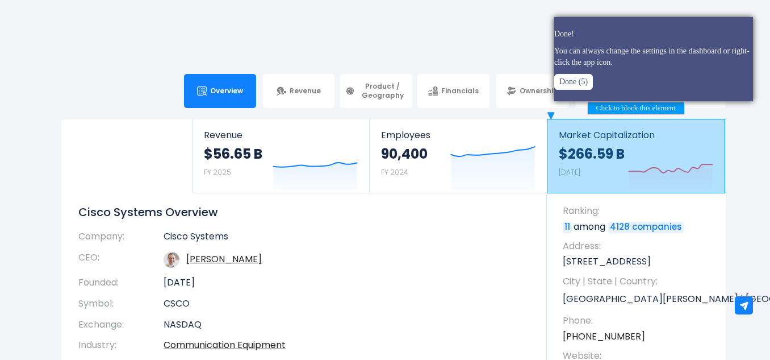
click at [573, 83] on button "Done (5)" at bounding box center [573, 82] width 39 height 16
